Goal: Information Seeking & Learning: Learn about a topic

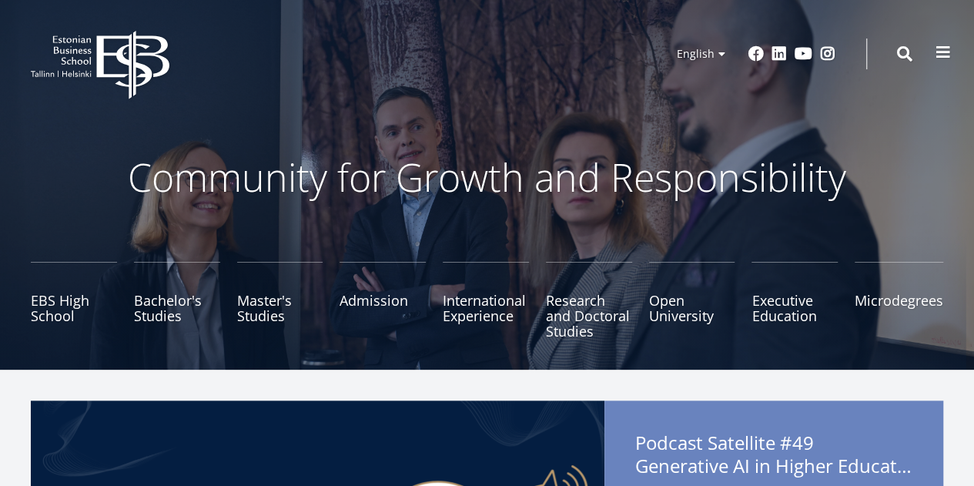
click at [937, 59] on span at bounding box center [942, 52] width 15 height 15
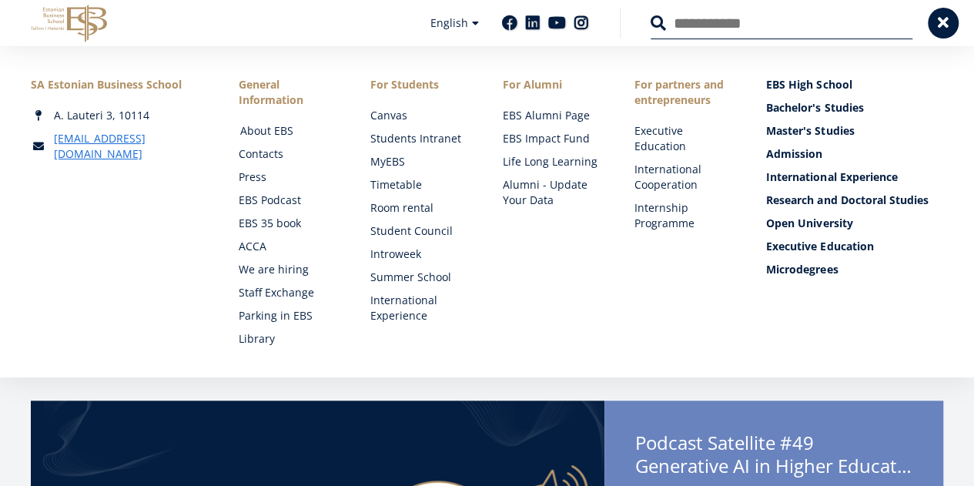
click at [271, 131] on link "About EBS" at bounding box center [290, 130] width 101 height 15
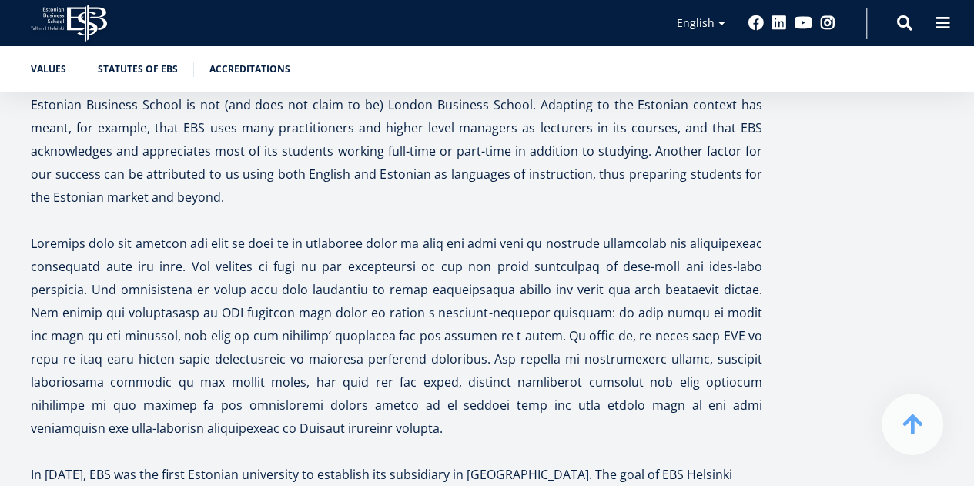
scroll to position [4418, 0]
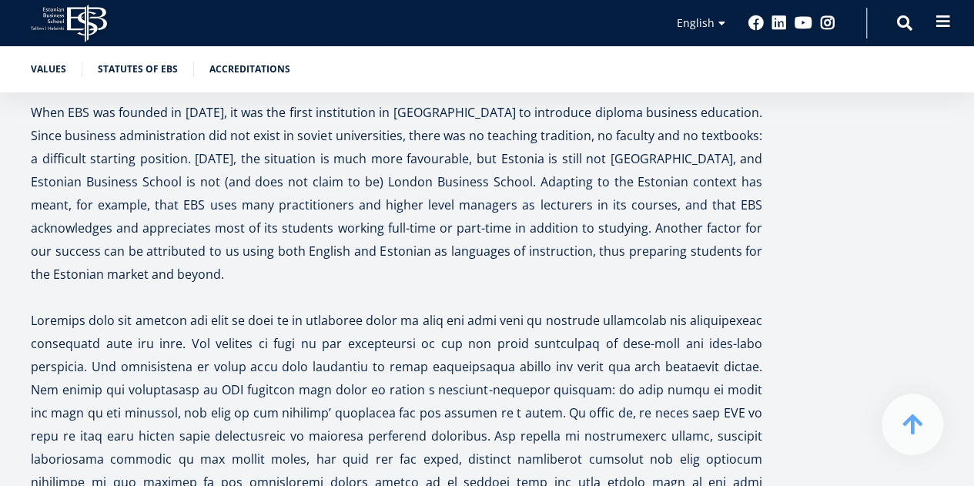
click at [950, 30] on button at bounding box center [942, 21] width 31 height 31
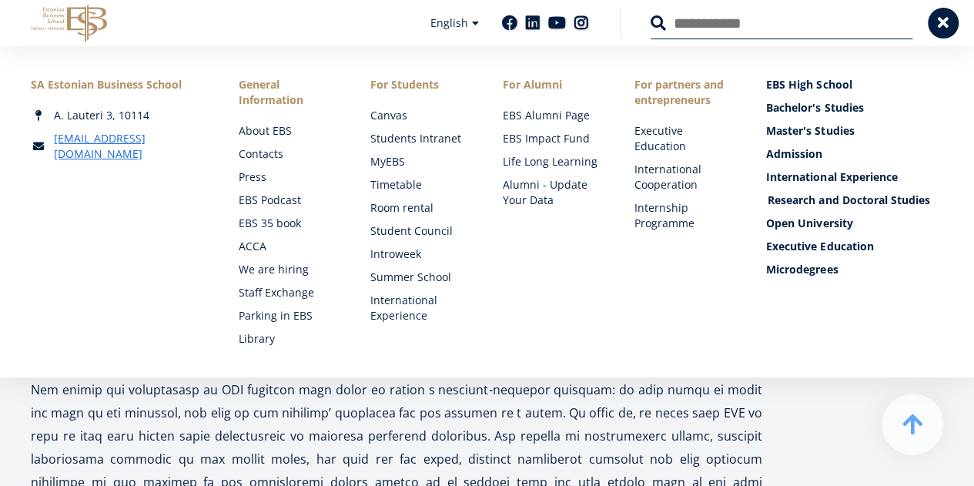
click at [797, 195] on link "Research and Doctoral Studies" at bounding box center [855, 199] width 177 height 15
